Goal: Task Accomplishment & Management: Use online tool/utility

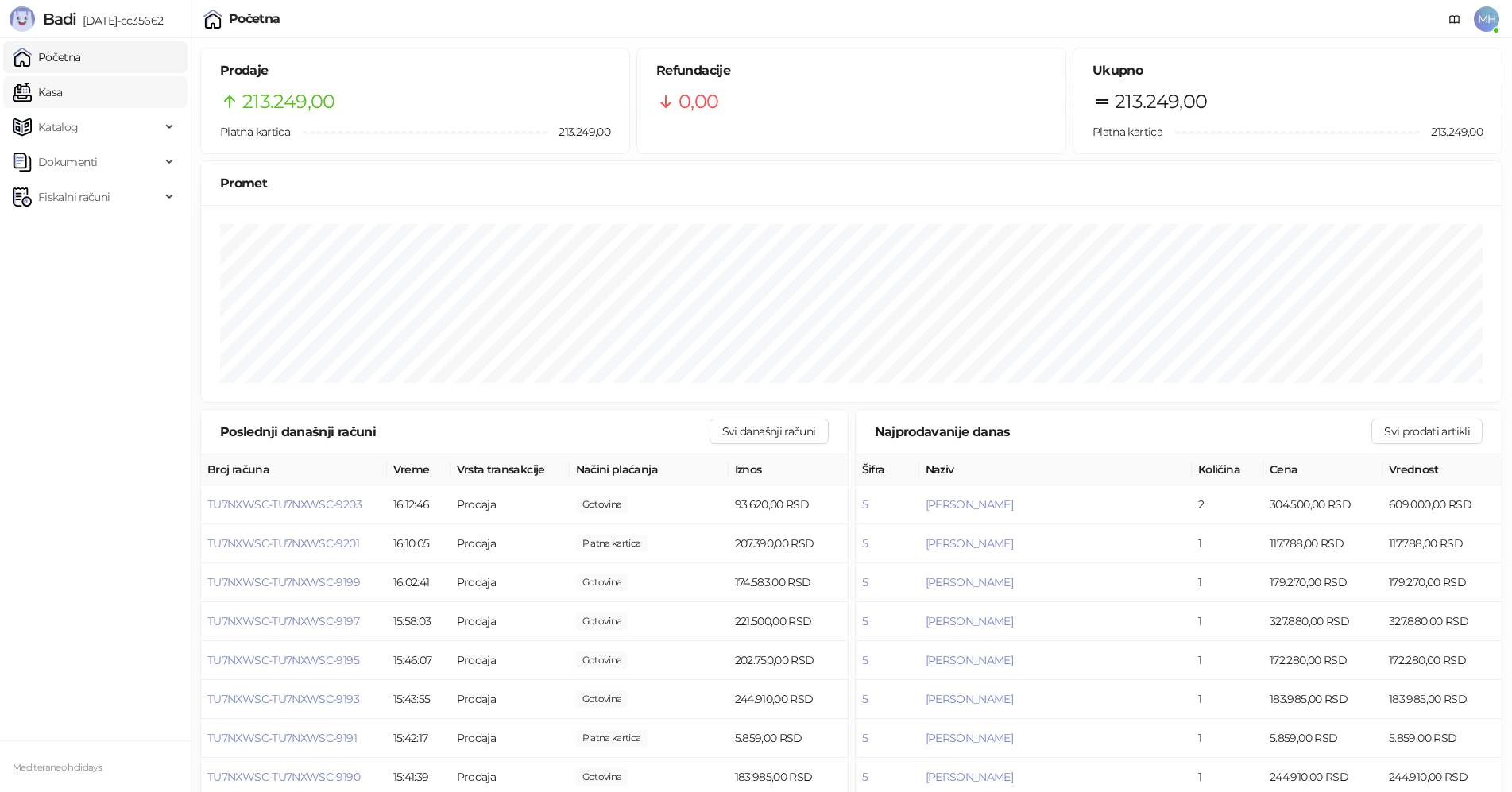
click at [62, 91] on link "Kasa" at bounding box center [37, 93] width 49 height 32
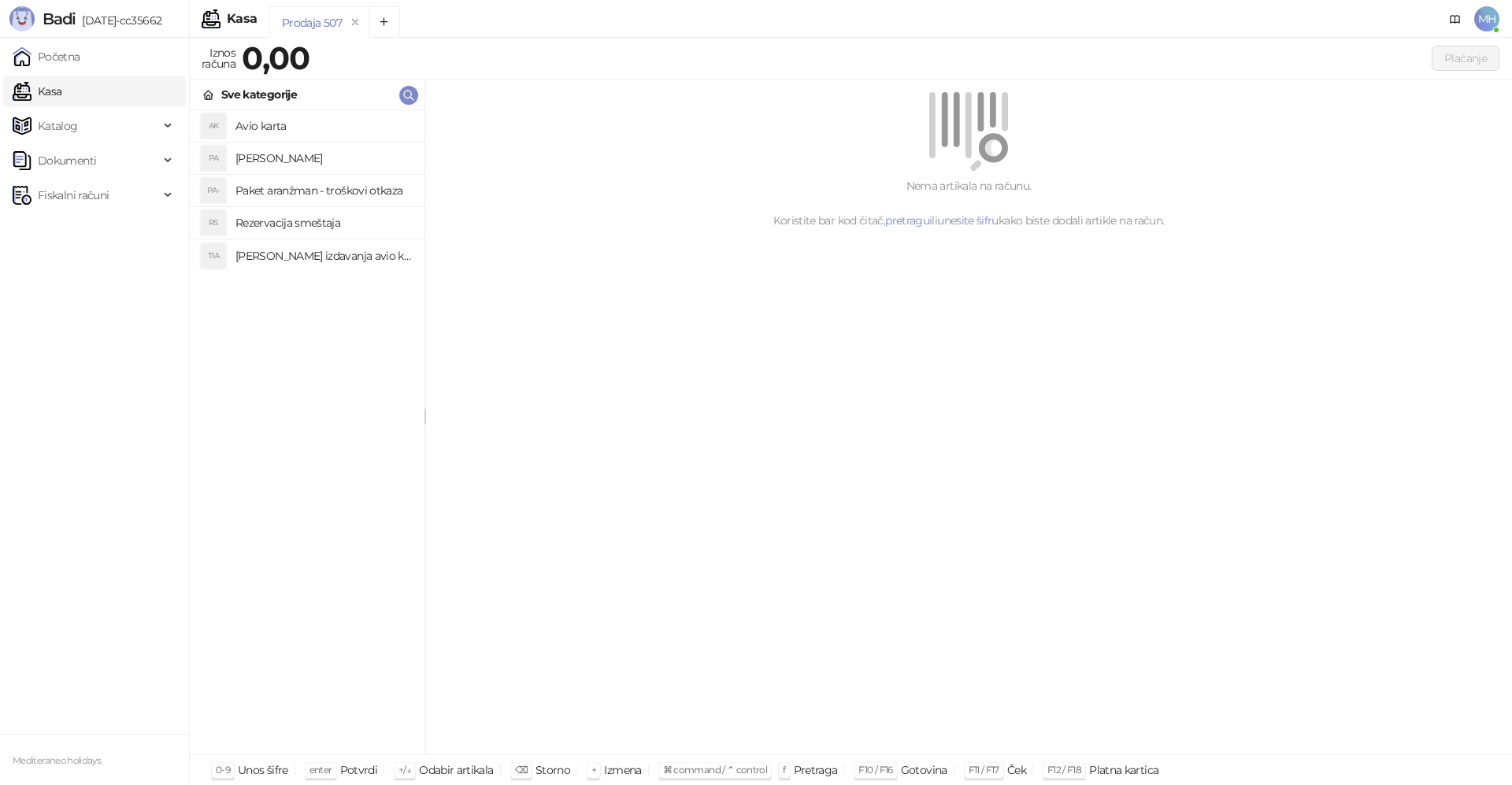
click at [318, 155] on h4 "[PERSON_NAME]" at bounding box center [324, 158] width 176 height 25
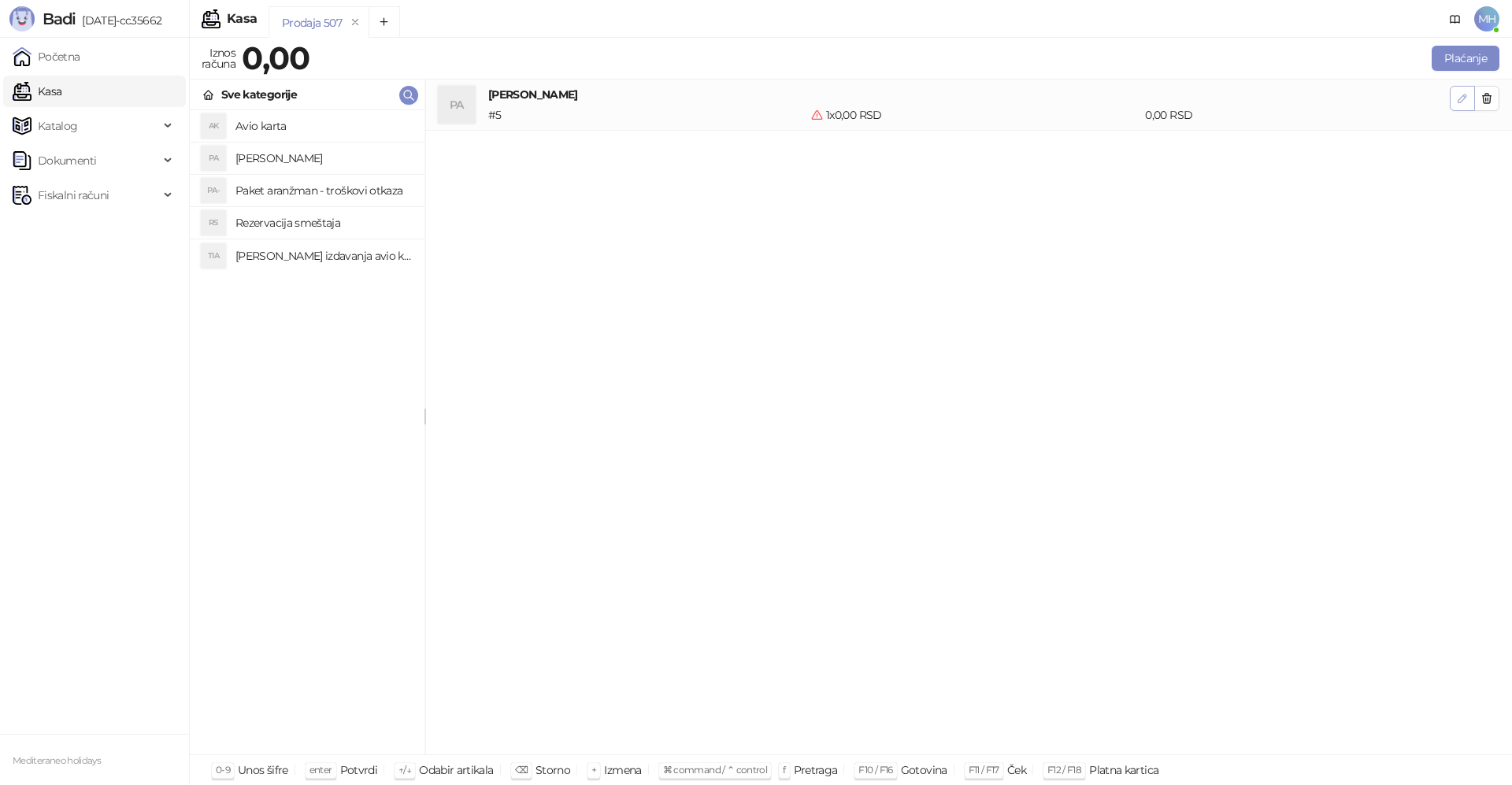
click at [1458, 88] on button "button" at bounding box center [1462, 98] width 25 height 25
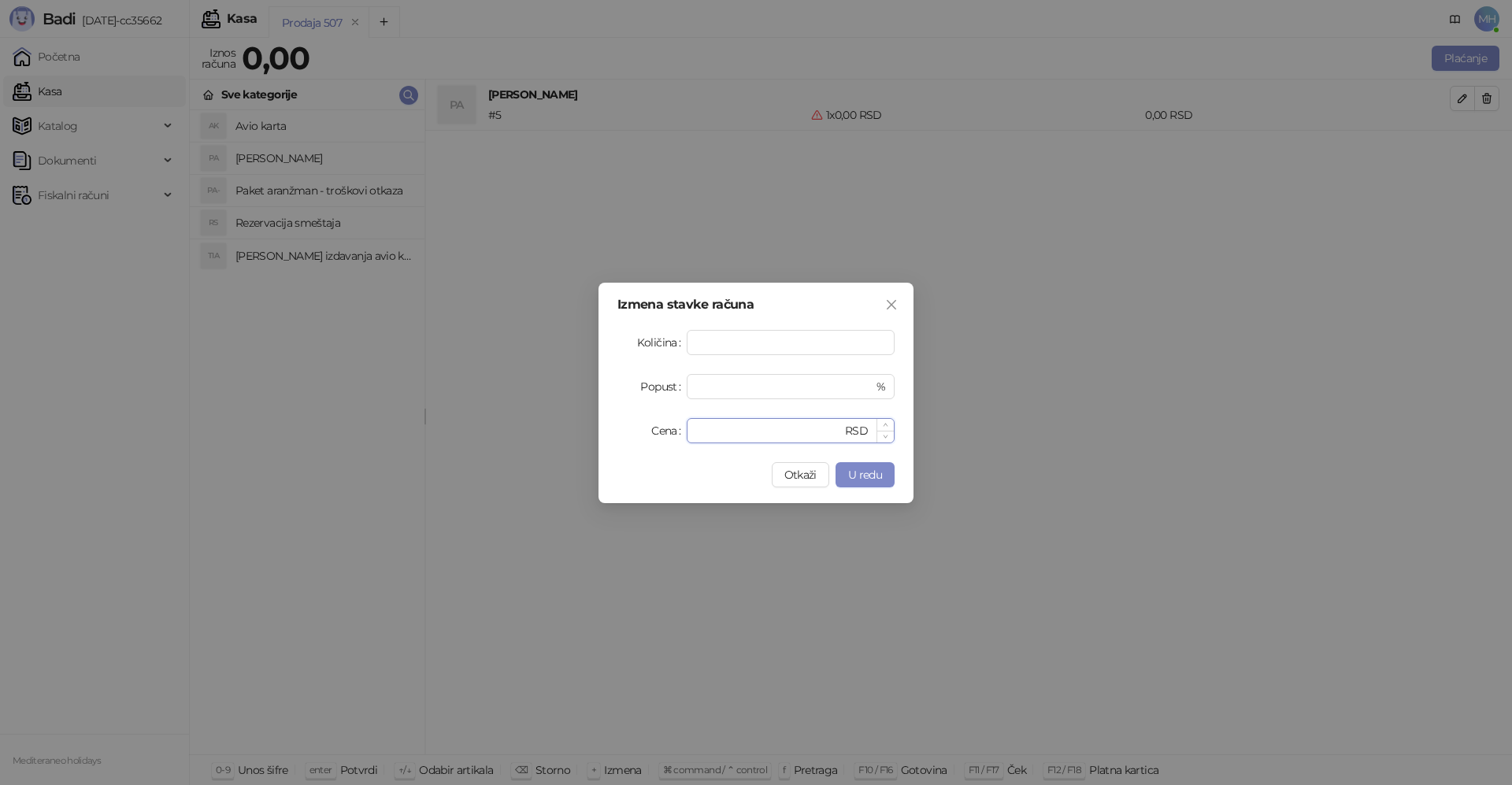
click at [702, 433] on input "*" at bounding box center [768, 430] width 146 height 24
click at [702, 432] on input "*" at bounding box center [768, 430] width 146 height 24
drag, startPoint x: 702, startPoint y: 430, endPoint x: 736, endPoint y: 419, distance: 35.7
click at [687, 430] on div "* RSD" at bounding box center [791, 430] width 208 height 25
type input "******"
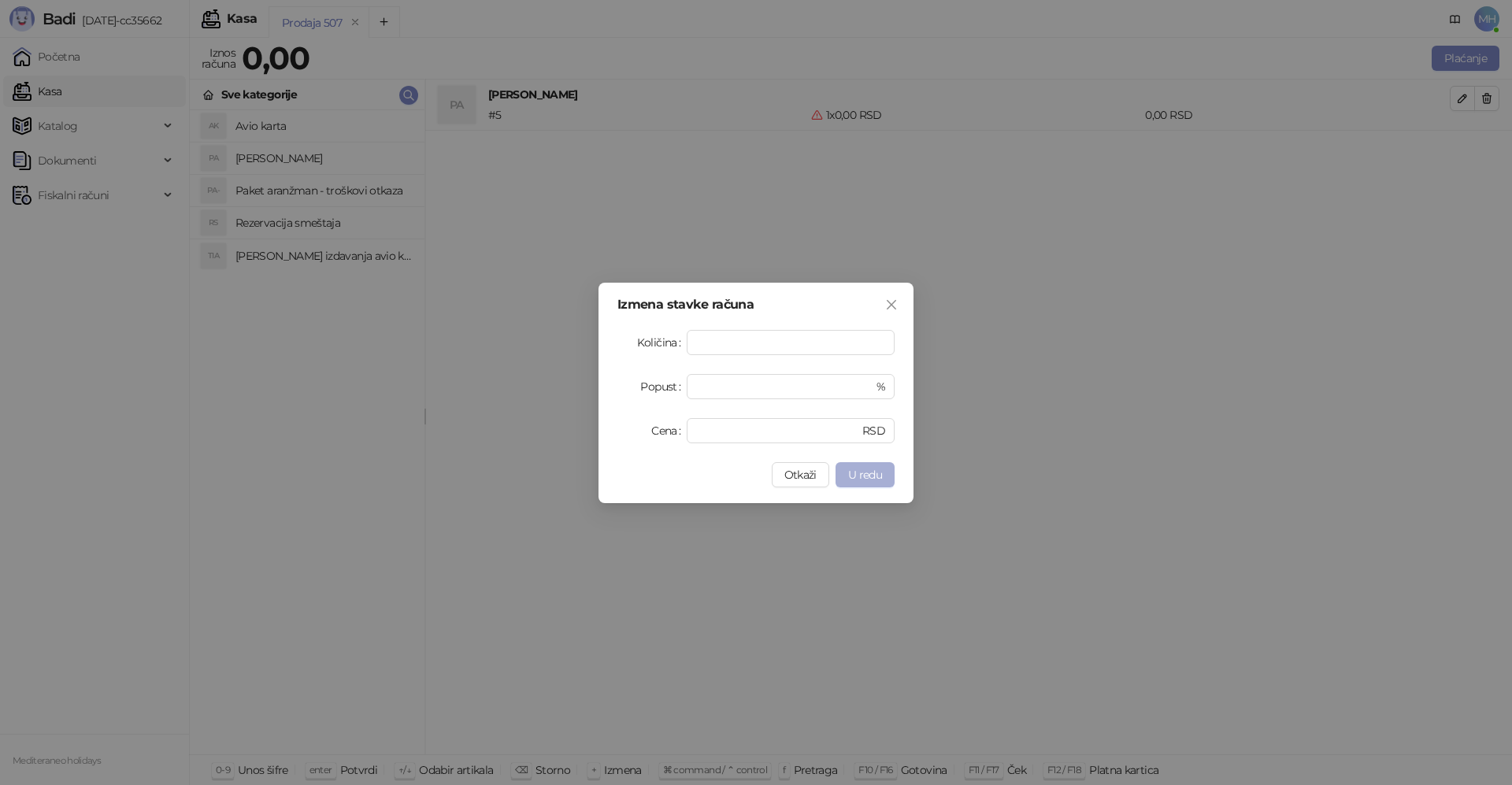
click at [860, 471] on span "U redu" at bounding box center [864, 475] width 34 height 14
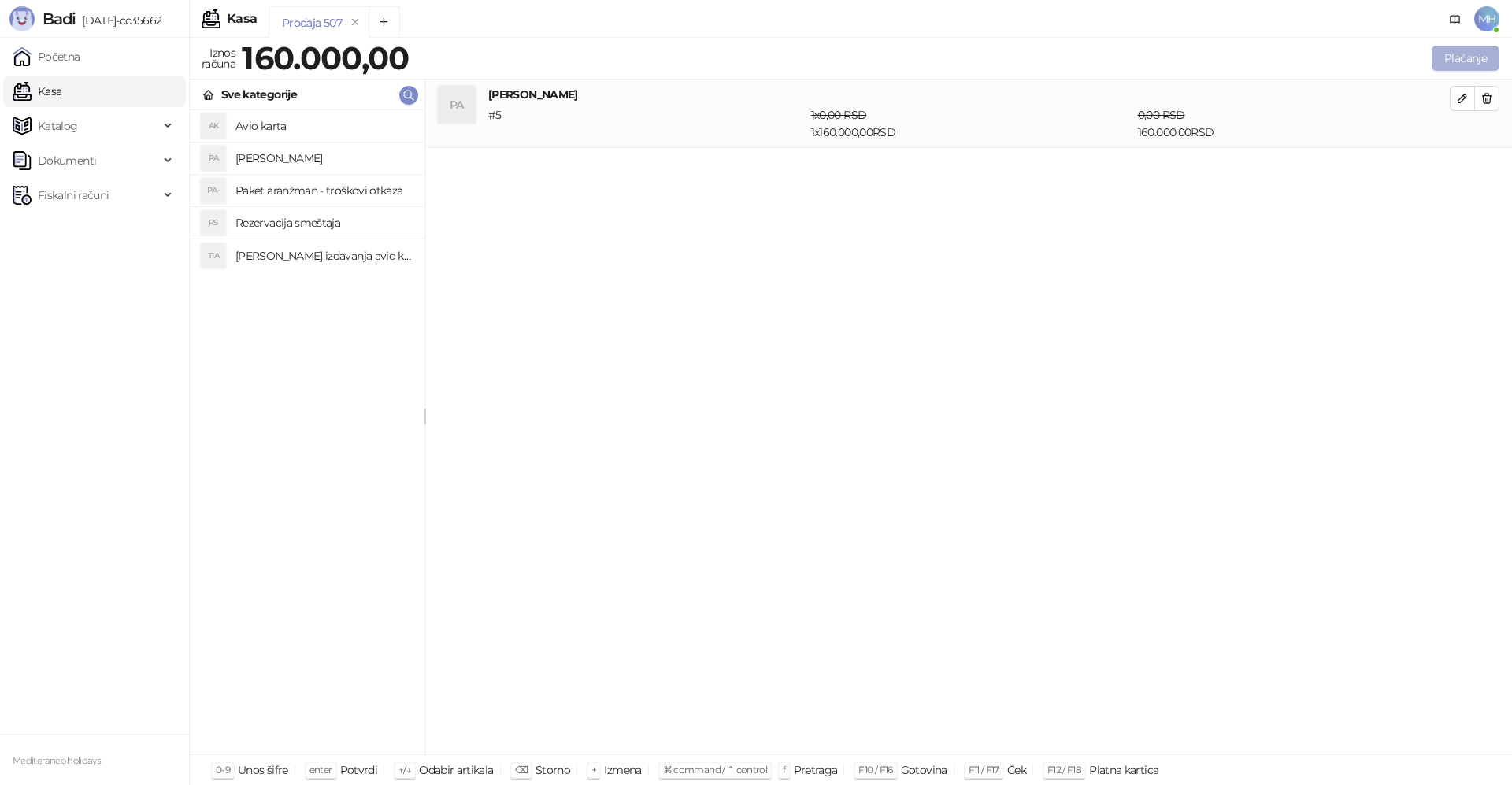
click at [1460, 65] on button "Plaćanje" at bounding box center [1466, 58] width 68 height 25
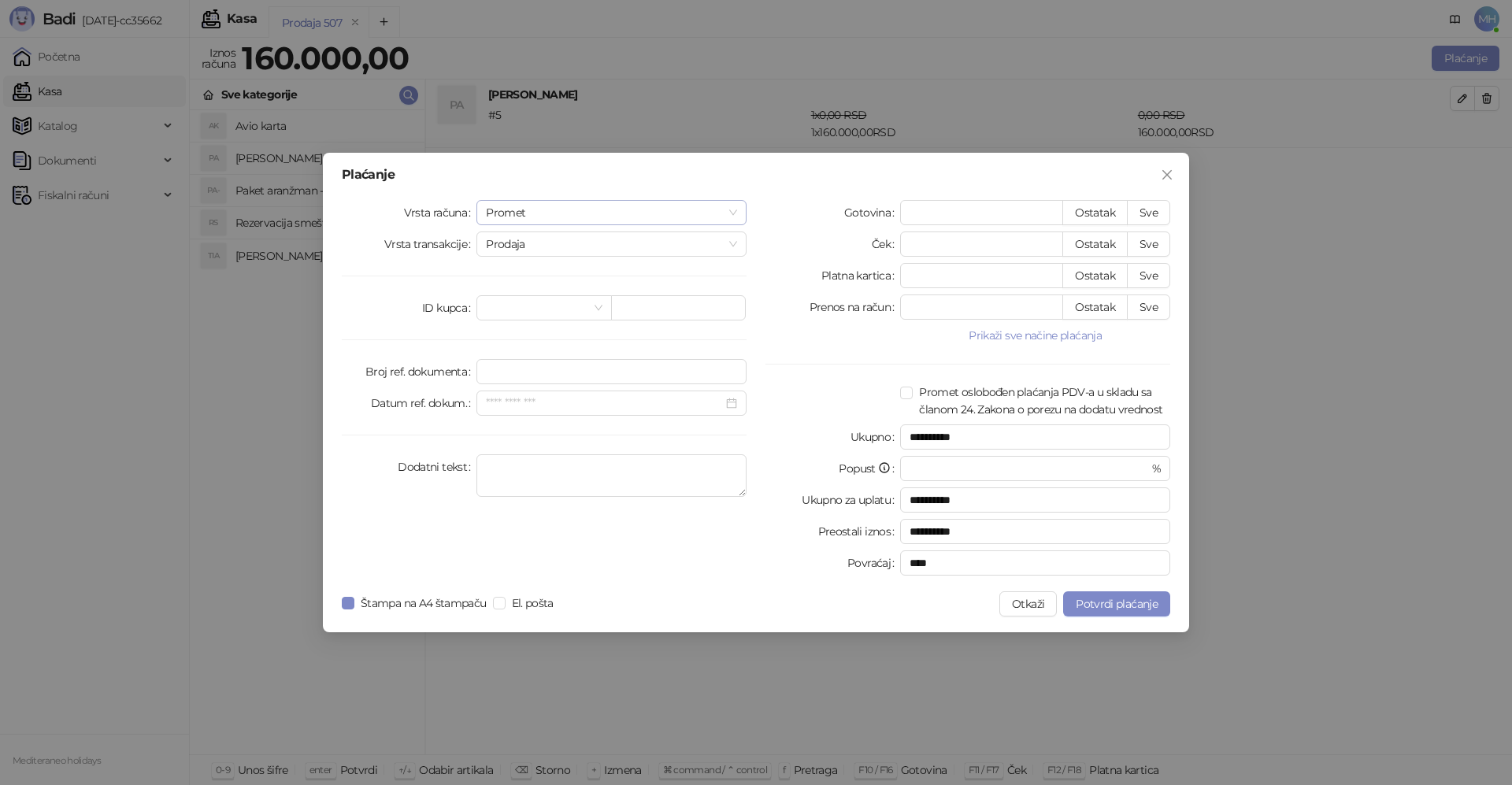
click at [544, 218] on span "Promet" at bounding box center [612, 212] width 251 height 24
click at [512, 320] on div "[PERSON_NAME]" at bounding box center [611, 320] width 245 height 17
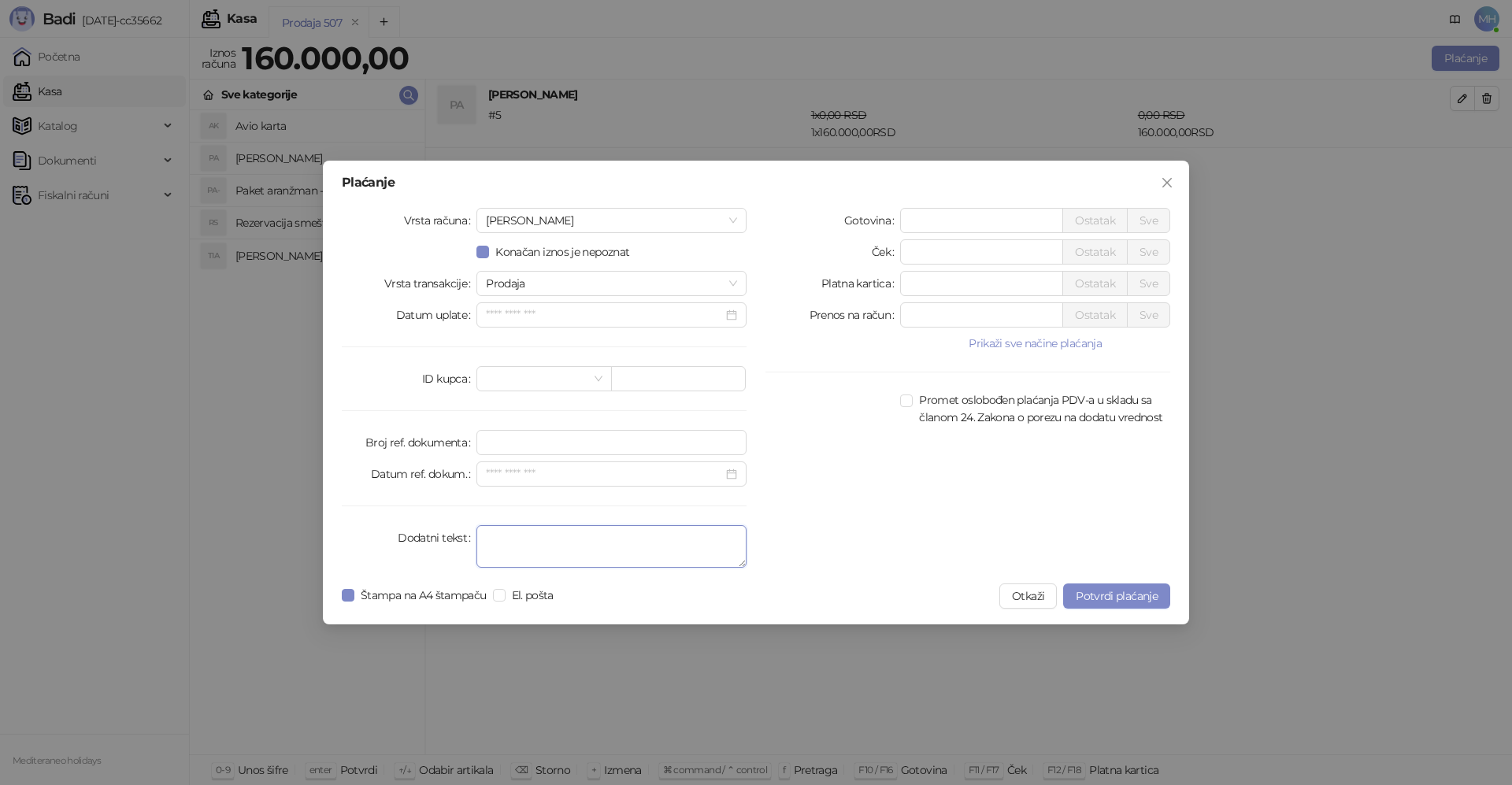
click at [516, 551] on textarea "Dodatni tekst" at bounding box center [611, 547] width 270 height 43
type textarea "*********"
drag, startPoint x: 930, startPoint y: 221, endPoint x: 901, endPoint y: 220, distance: 29.0
click at [901, 220] on input "*" at bounding box center [981, 220] width 162 height 24
type input "******"
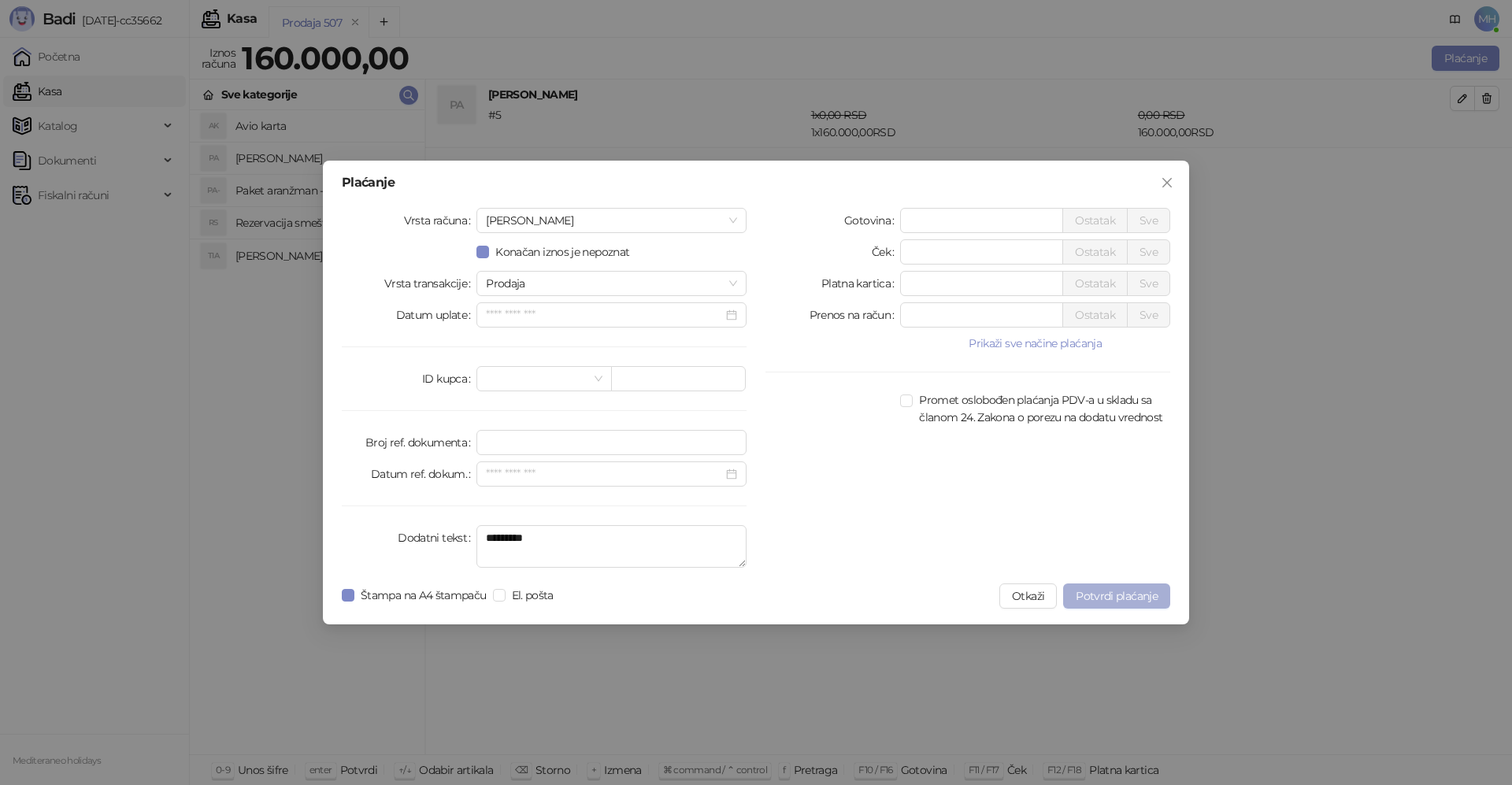
click at [1091, 598] on span "Potvrdi plaćanje" at bounding box center [1117, 596] width 82 height 14
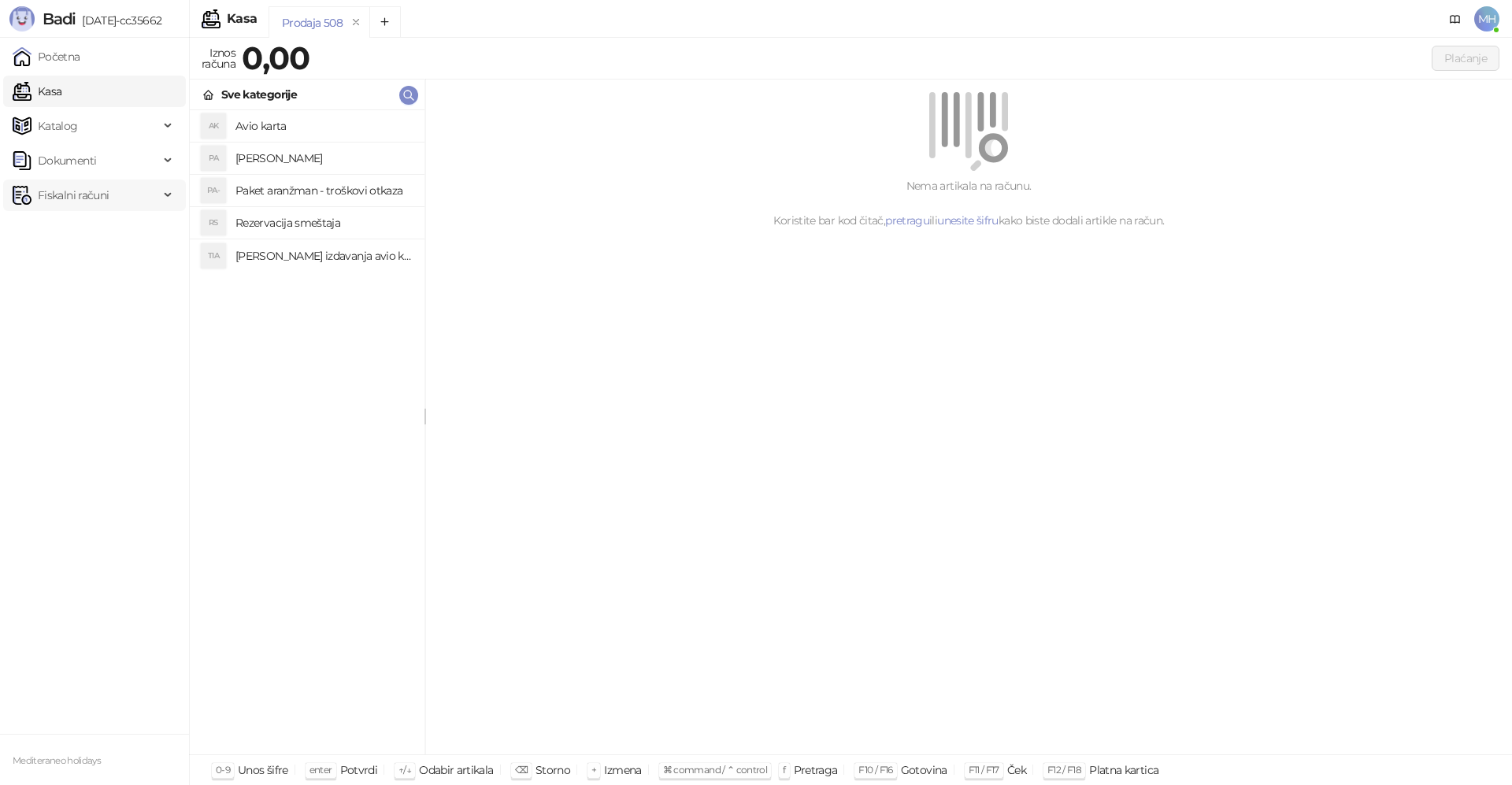
click at [88, 193] on span "Fiskalni računi" at bounding box center [72, 196] width 71 height 31
click at [79, 235] on link "Izdati računi" at bounding box center [62, 230] width 86 height 31
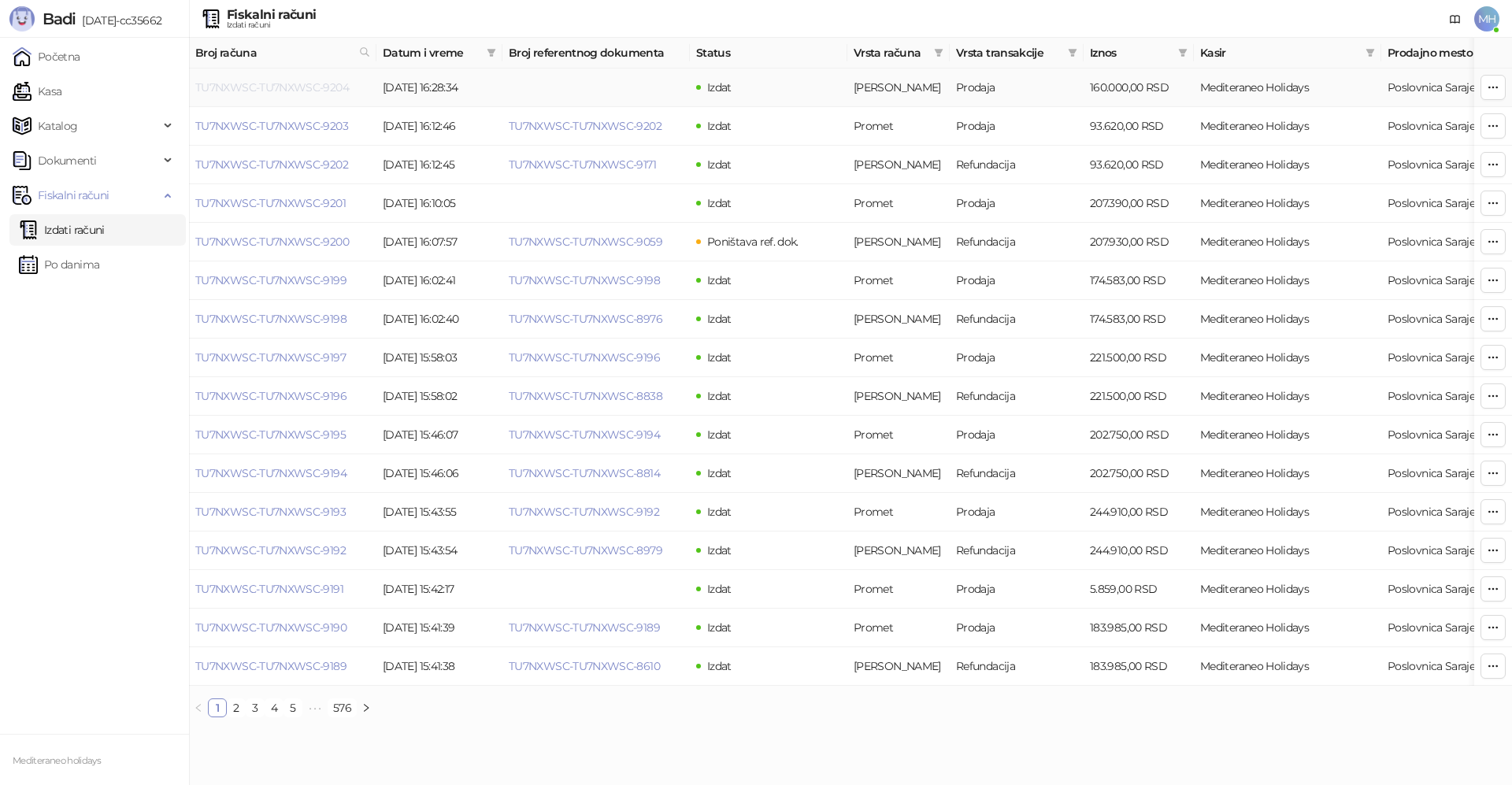
click at [332, 91] on link "TU7NXWSC-TU7NXWSC-9204" at bounding box center [272, 87] width 154 height 14
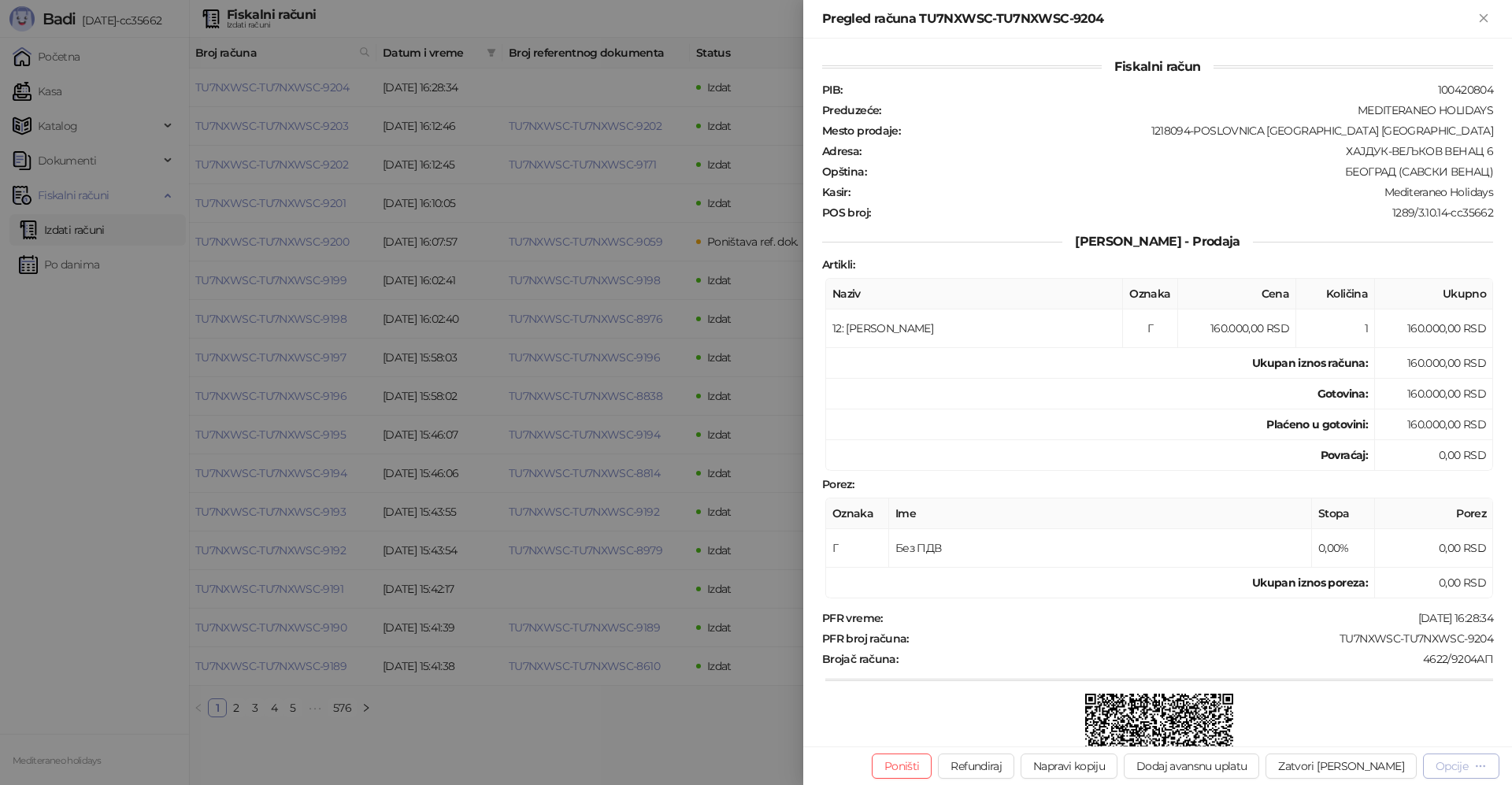
click at [1446, 763] on div "Opcije" at bounding box center [1451, 766] width 32 height 14
click at [1395, 683] on span "Štampaj na A4 štampaču" at bounding box center [1405, 685] width 162 height 17
